Goal: Check status

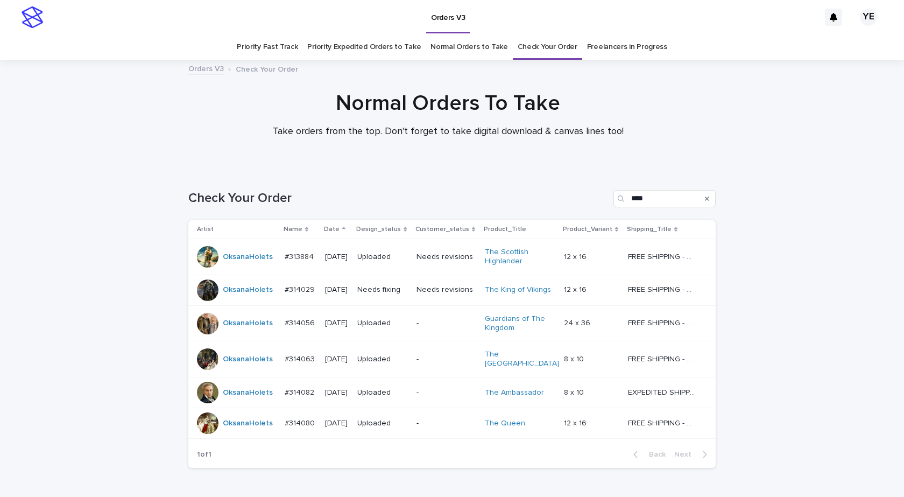
scroll to position [59, 0]
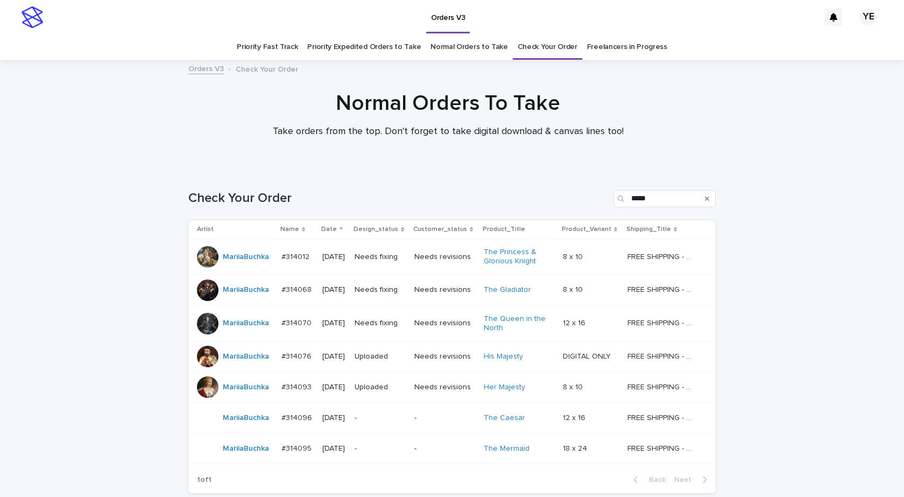
scroll to position [89, 0]
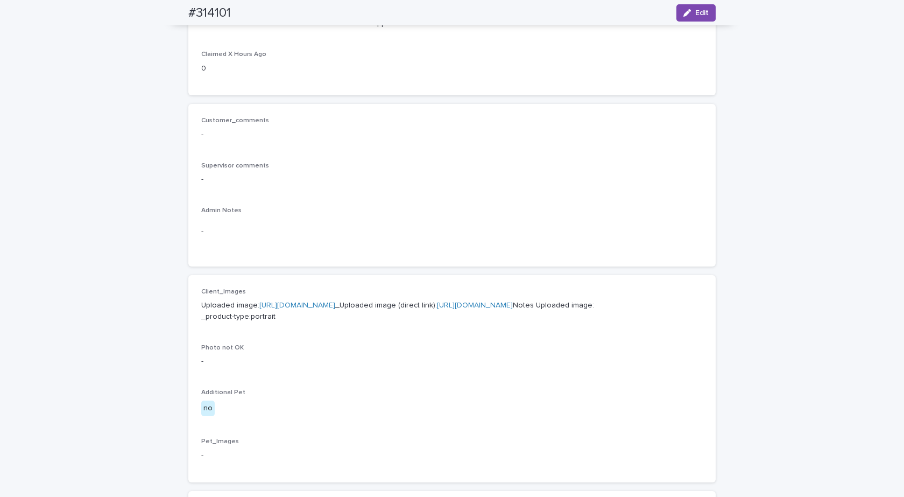
scroll to position [54, 0]
